Goal: Book appointment/travel/reservation

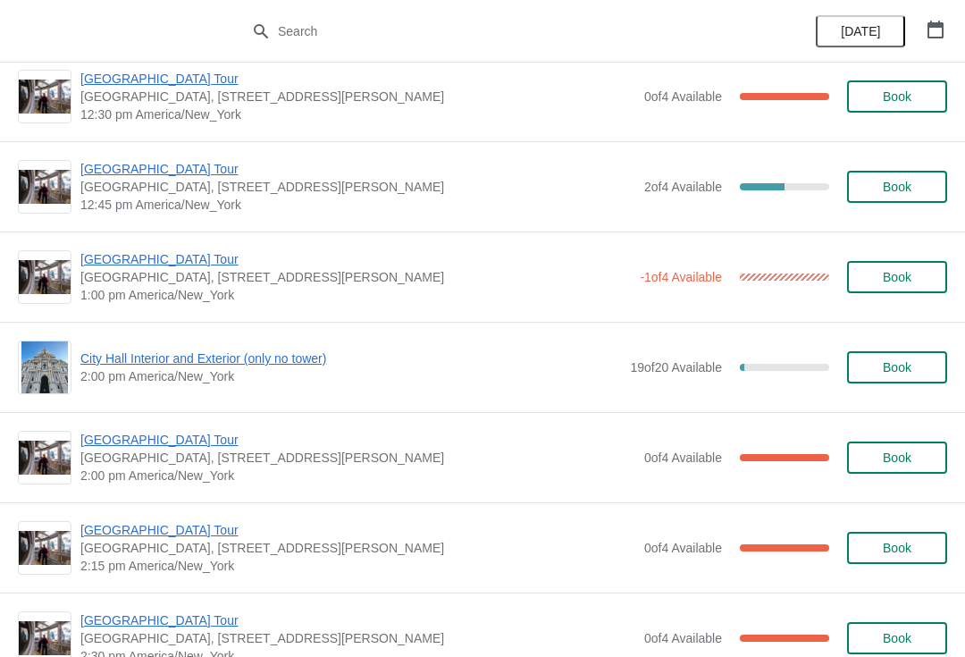
scroll to position [2878, 0]
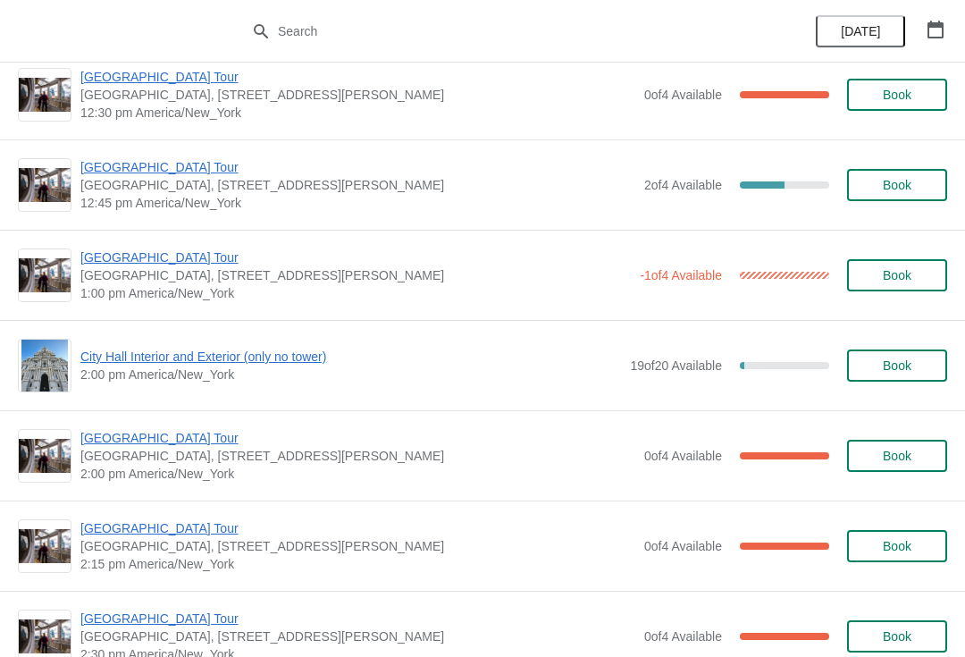
click at [135, 444] on span "[GEOGRAPHIC_DATA] Tour" at bounding box center [357, 438] width 555 height 18
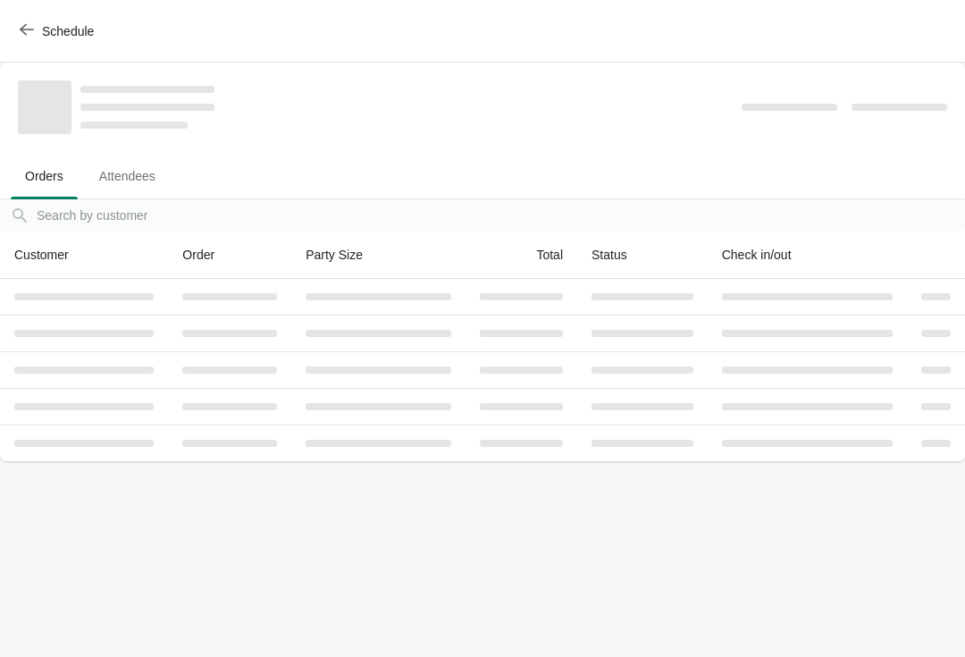
scroll to position [0, 0]
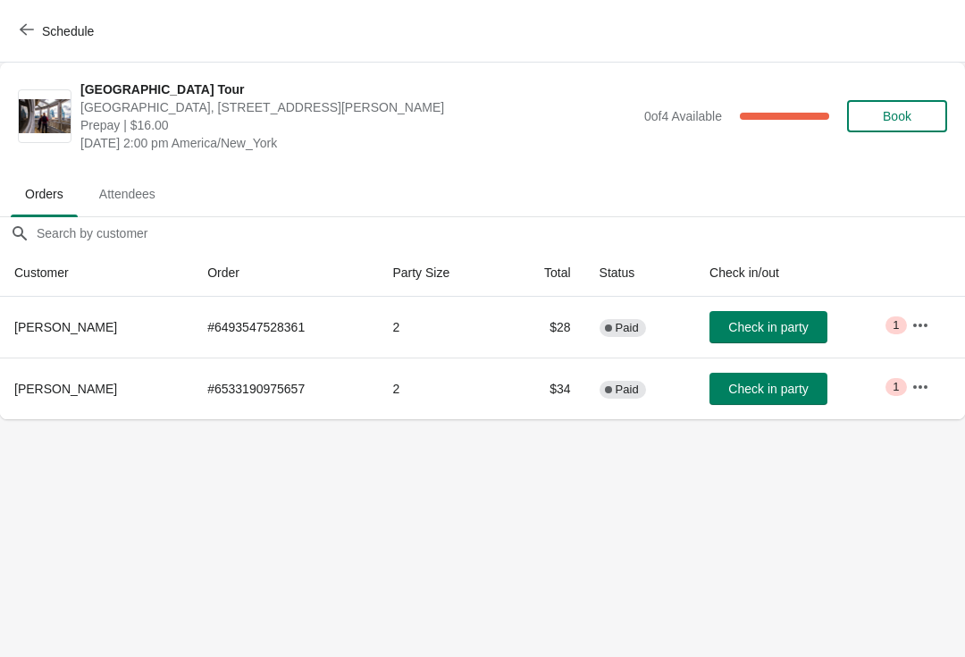
click at [36, 30] on span "Schedule" at bounding box center [58, 30] width 71 height 17
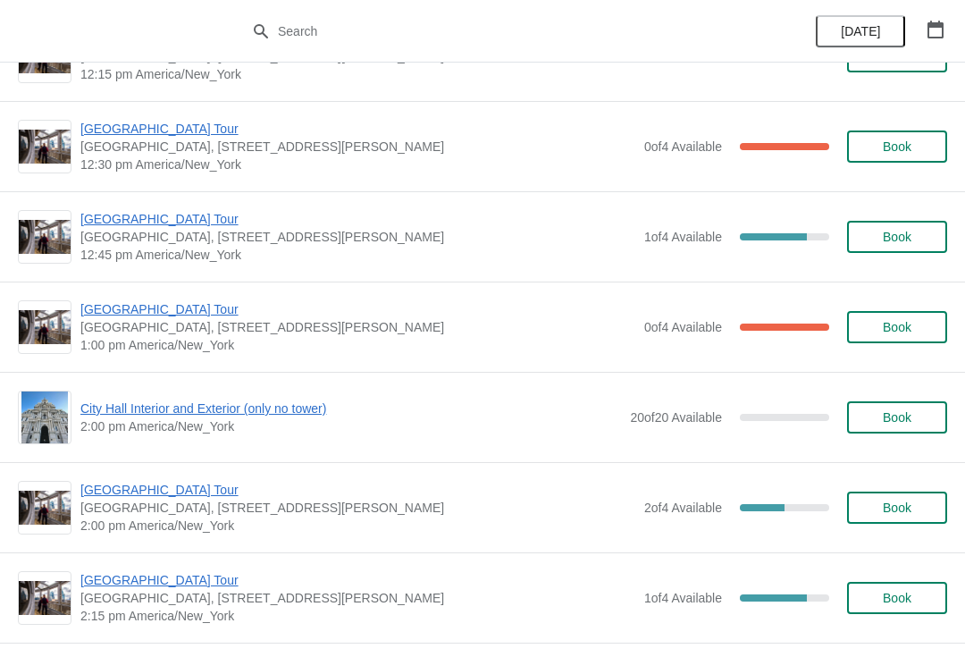
scroll to position [1103, 0]
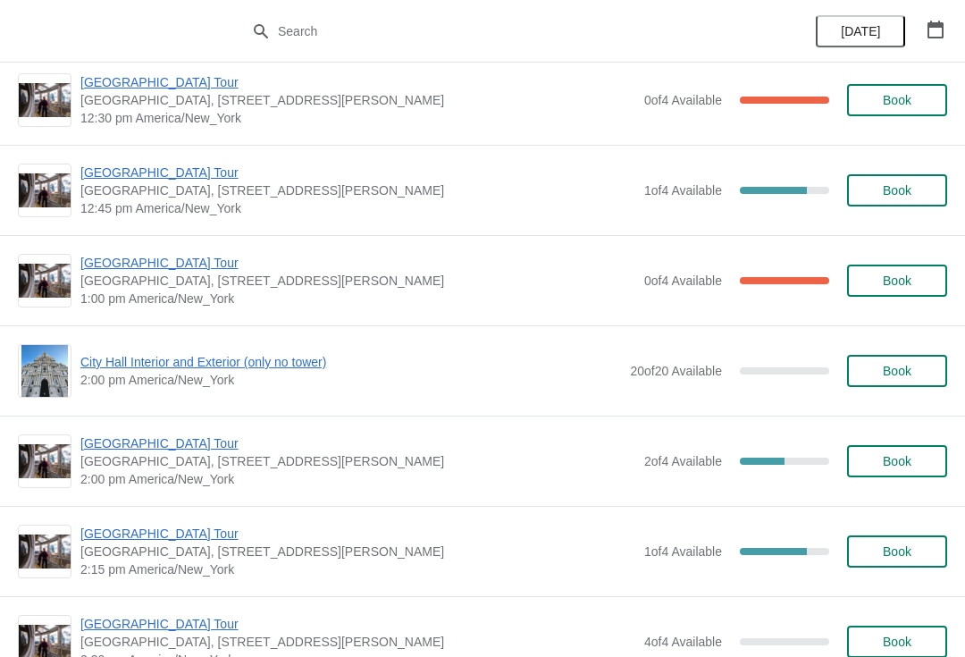
click at [903, 463] on span "Book" at bounding box center [897, 461] width 29 height 14
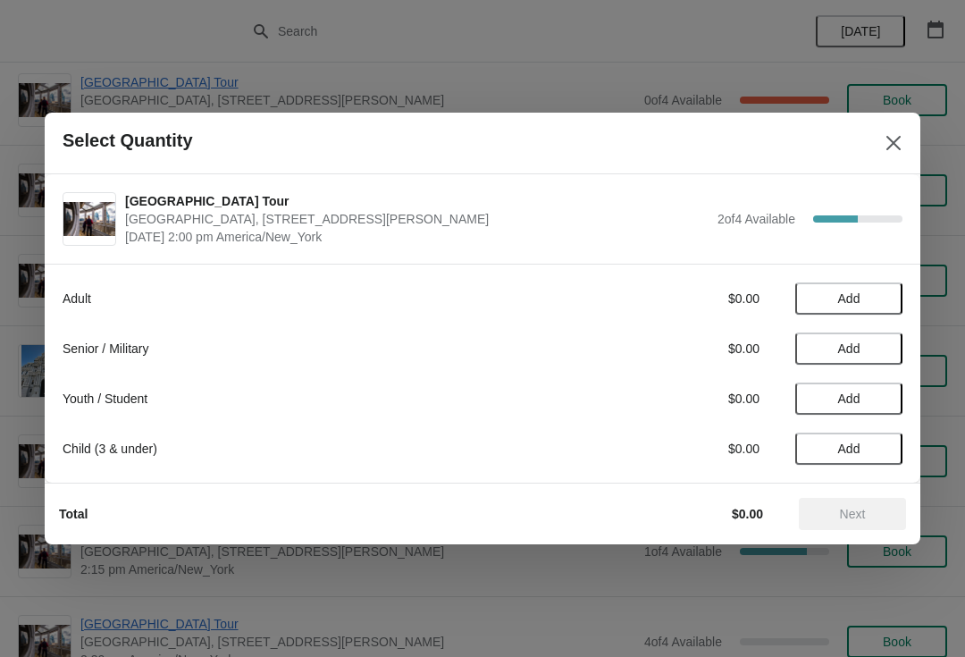
click at [857, 297] on span "Add" at bounding box center [849, 298] width 22 height 14
click at [872, 514] on span "Next" at bounding box center [852, 514] width 79 height 14
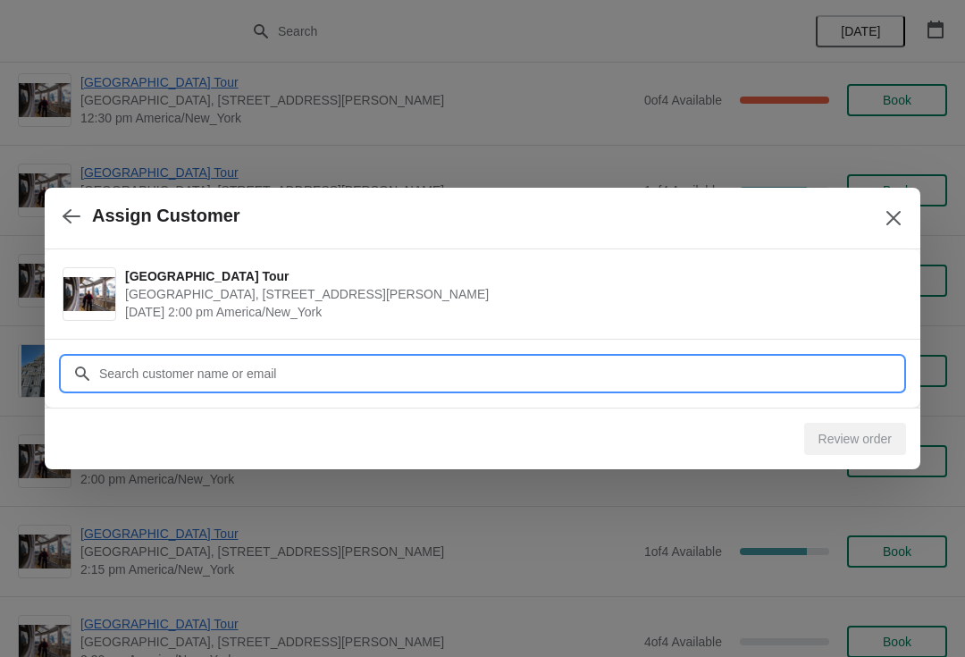
click at [114, 381] on input "Customer" at bounding box center [500, 374] width 804 height 32
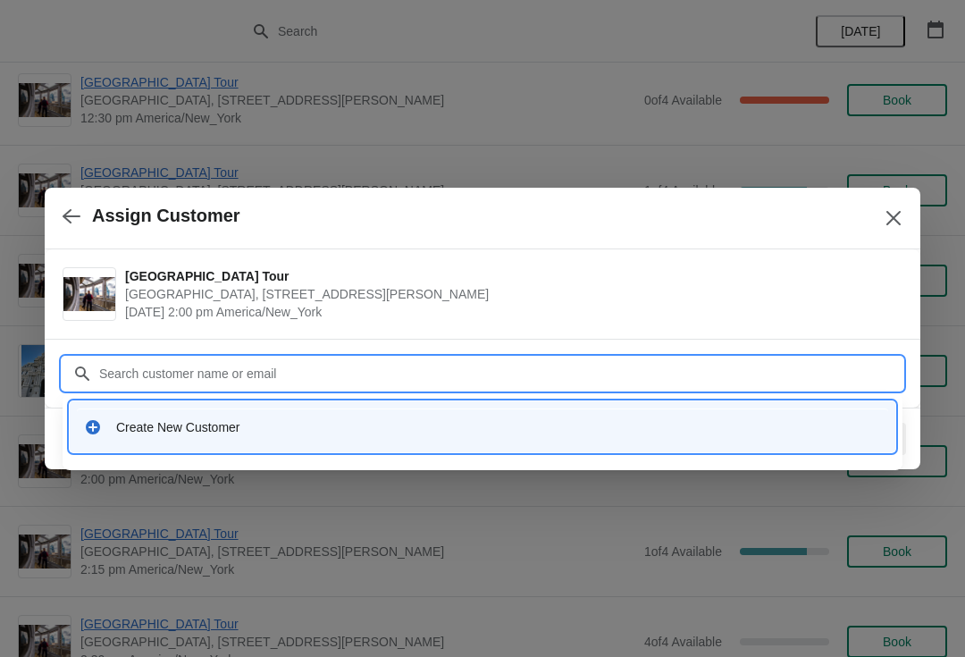
type input "S"
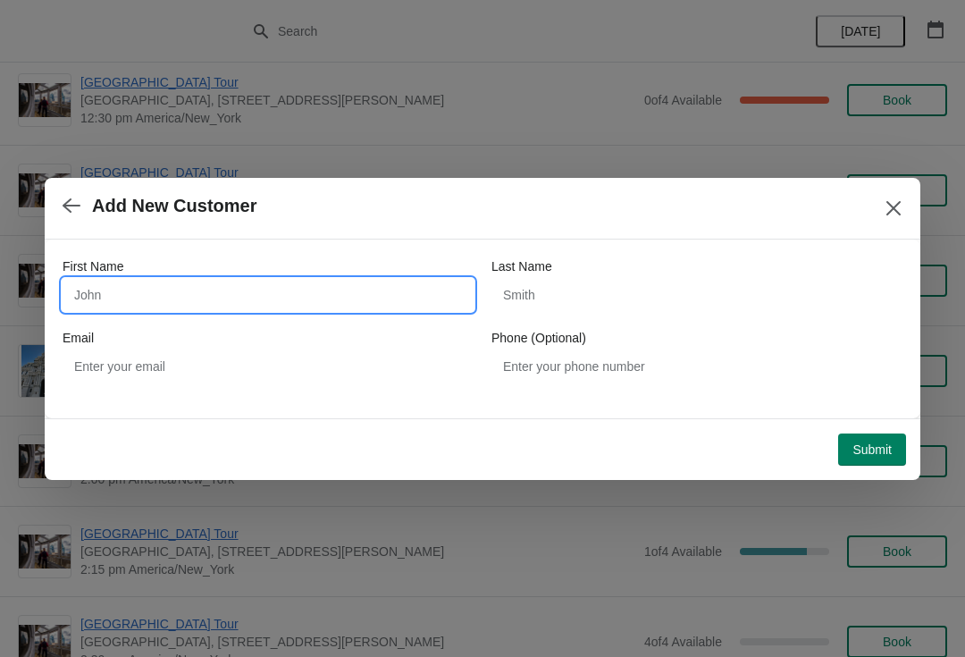
click at [99, 300] on input "First Name" at bounding box center [268, 295] width 411 height 32
type input "[PERSON_NAME]"
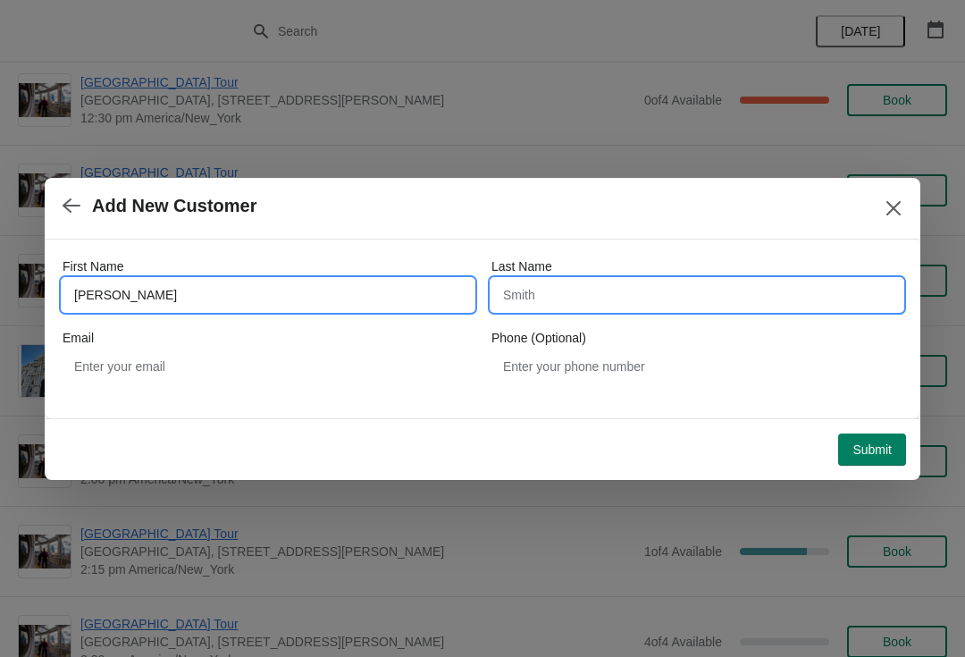
click at [518, 294] on input "Last Name" at bounding box center [697, 295] width 411 height 32
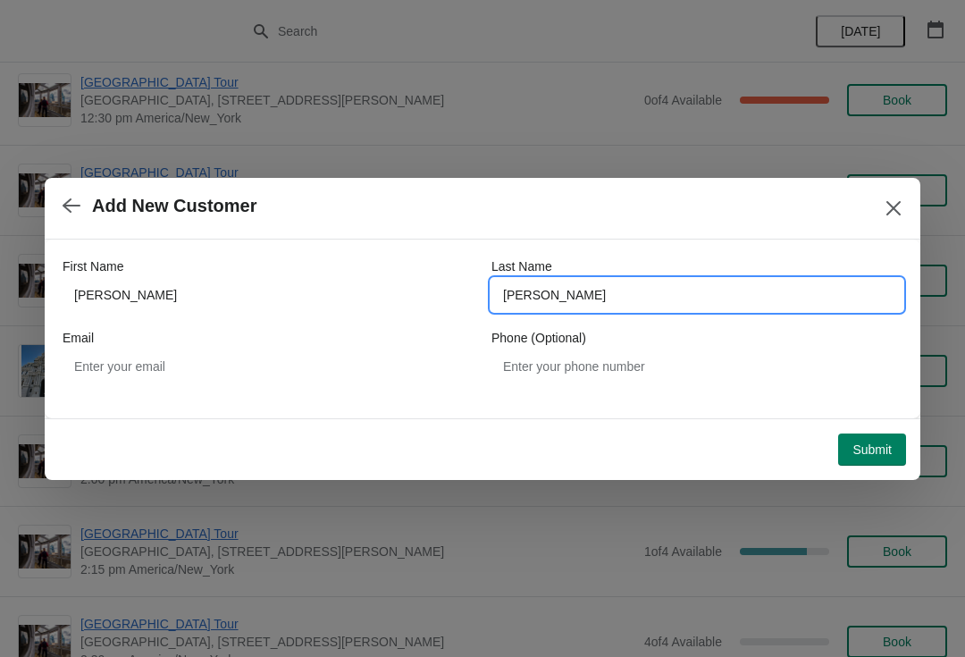
type input "[PERSON_NAME]"
click at [876, 445] on span "Submit" at bounding box center [872, 449] width 39 height 14
